Goal: Transaction & Acquisition: Register for event/course

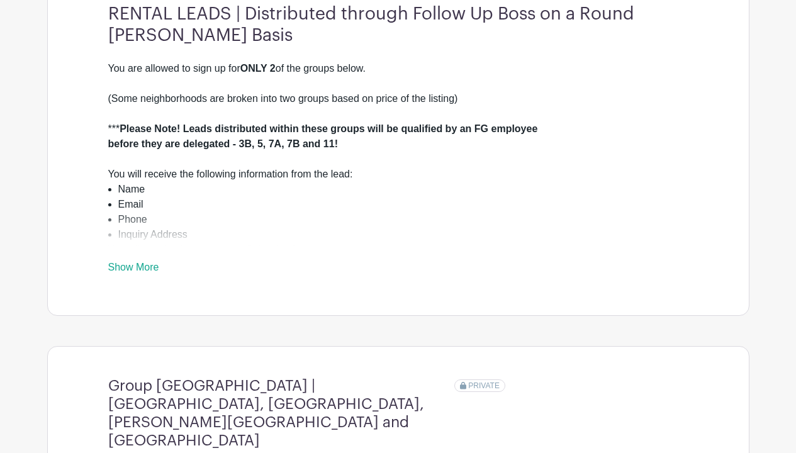
scroll to position [378, 0]
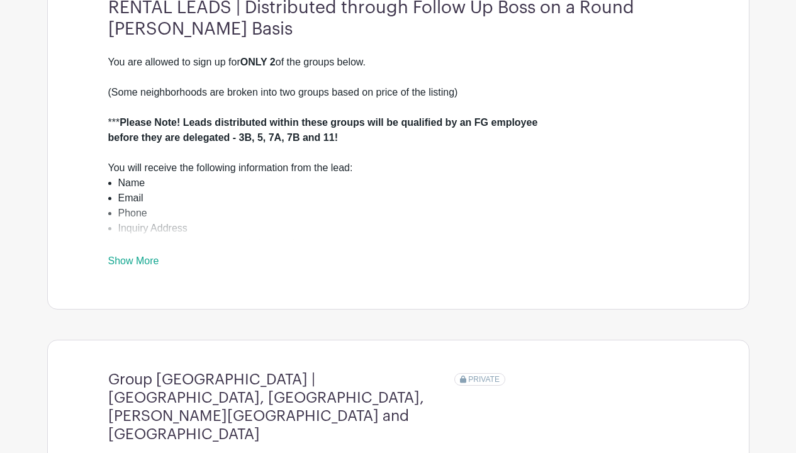
click at [148, 271] on link "Show More" at bounding box center [133, 263] width 51 height 16
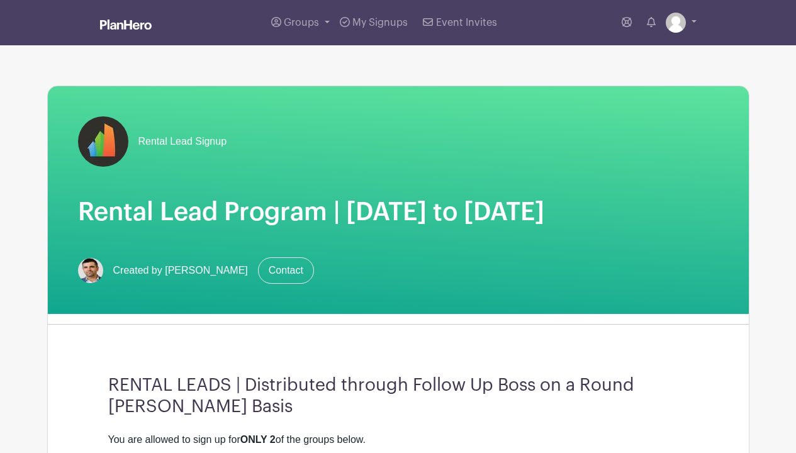
scroll to position [0, 0]
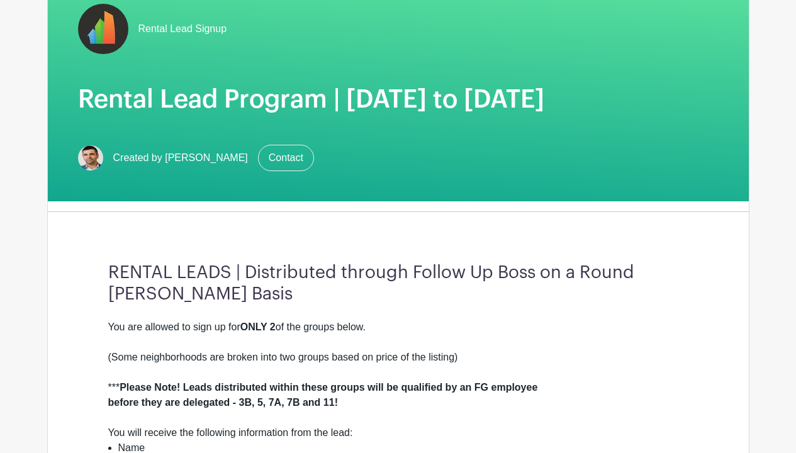
scroll to position [19, 0]
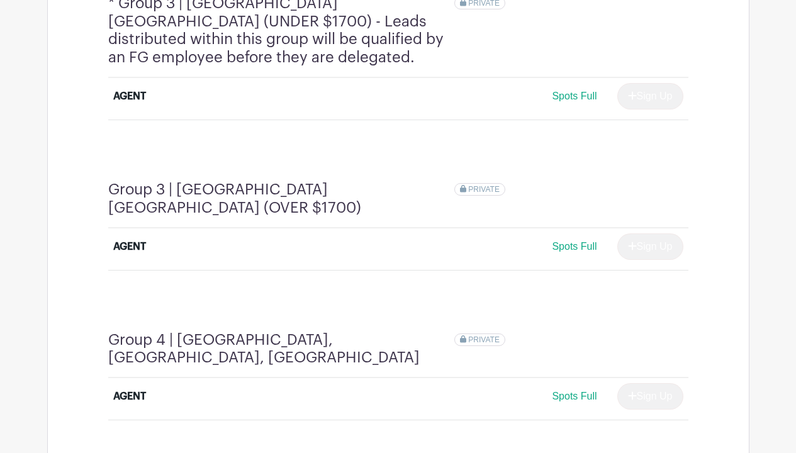
scroll to position [902, 0]
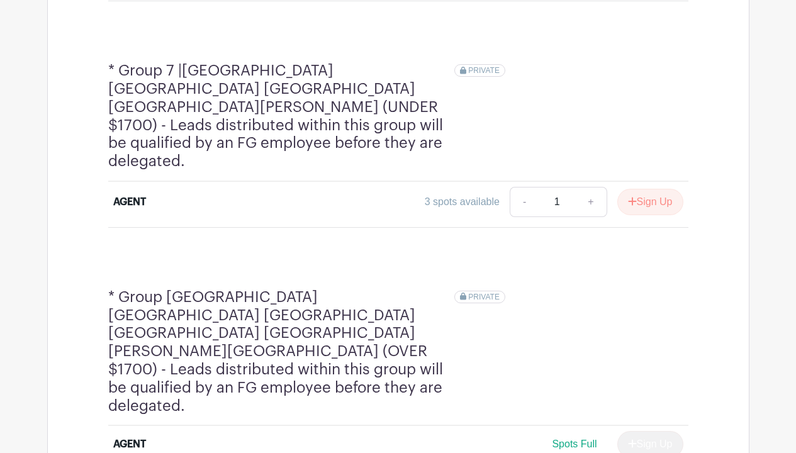
scroll to position [1948, 0]
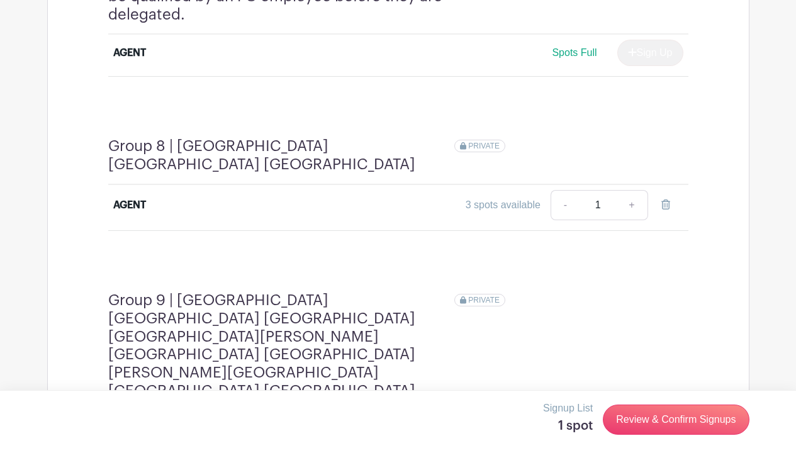
scroll to position [2367, 0]
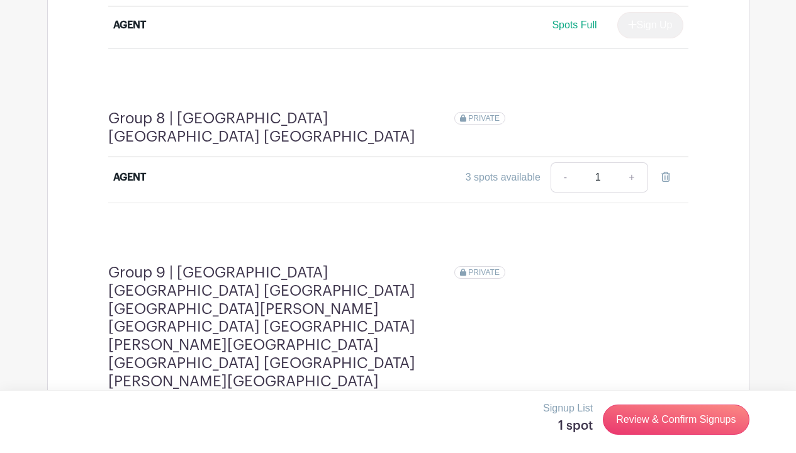
click at [653, 409] on button "Sign Up" at bounding box center [650, 422] width 66 height 26
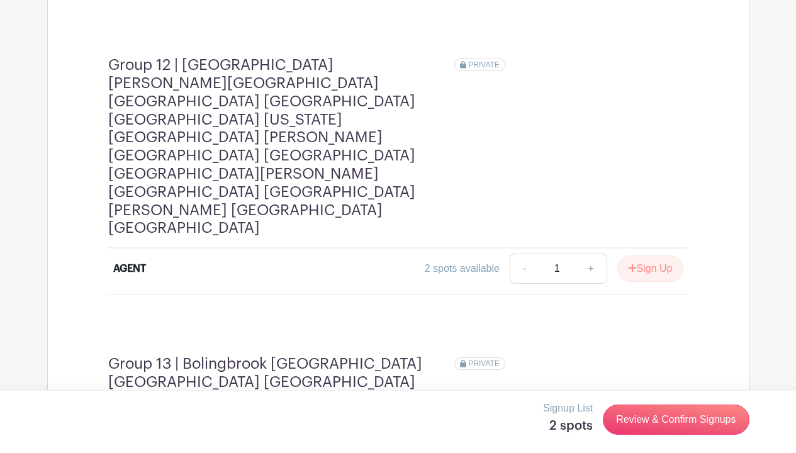
scroll to position [3161, 0]
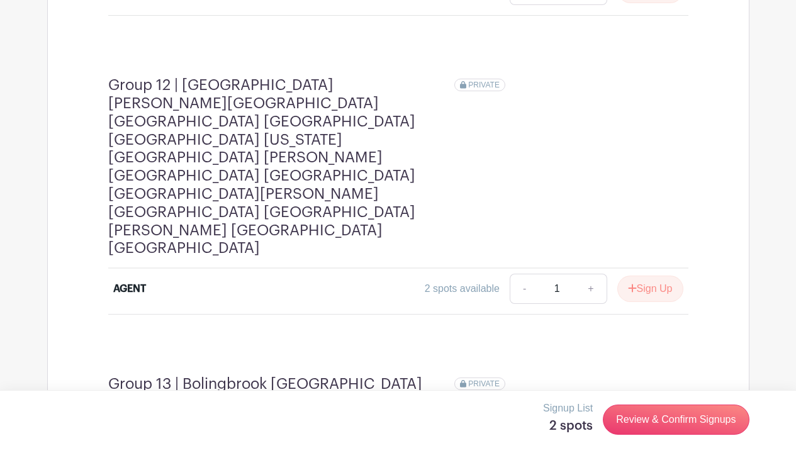
click at [643, 415] on link "Review & Confirm Signups" at bounding box center [676, 420] width 146 height 30
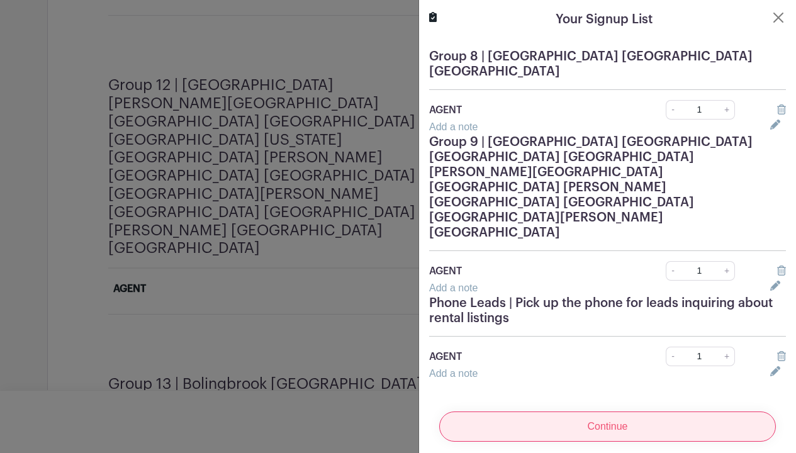
click at [600, 412] on input "Continue" at bounding box center [607, 427] width 337 height 30
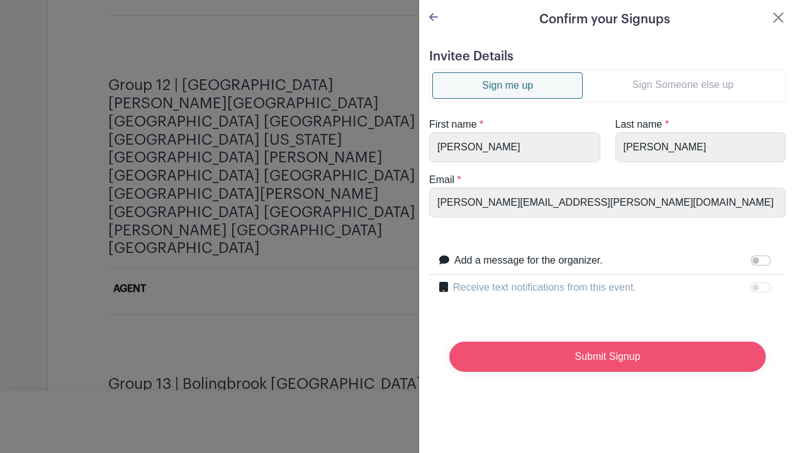
click at [600, 352] on input "Submit Signup" at bounding box center [607, 357] width 317 height 30
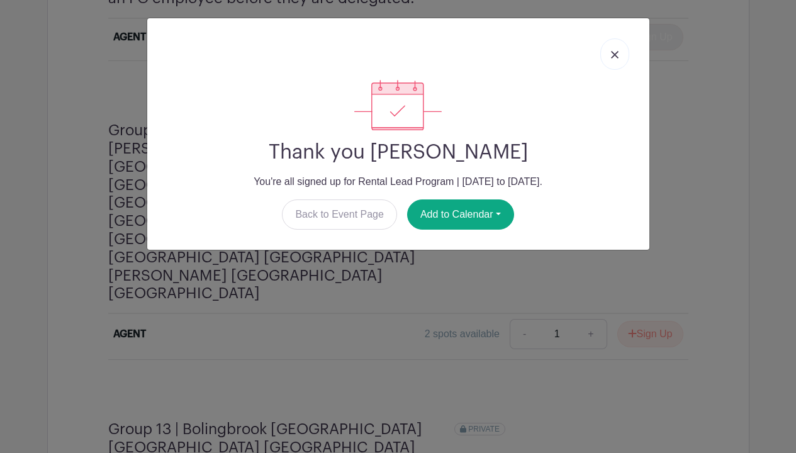
click at [616, 55] on img at bounding box center [615, 55] width 8 height 8
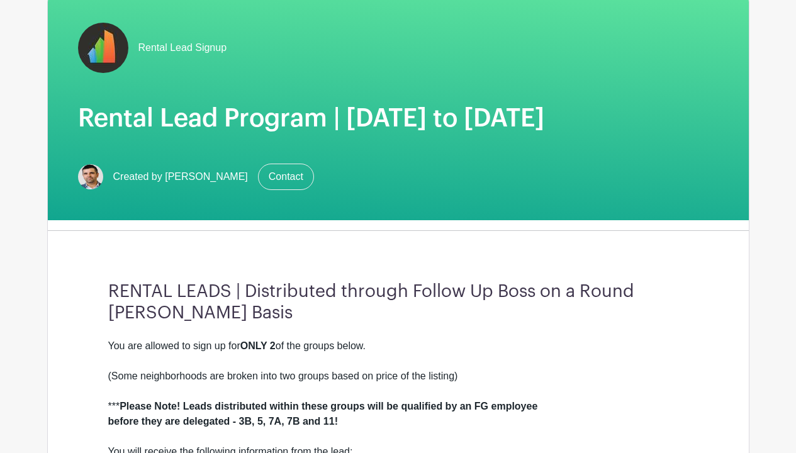
scroll to position [83, 0]
